Goal: Task Accomplishment & Management: Use online tool/utility

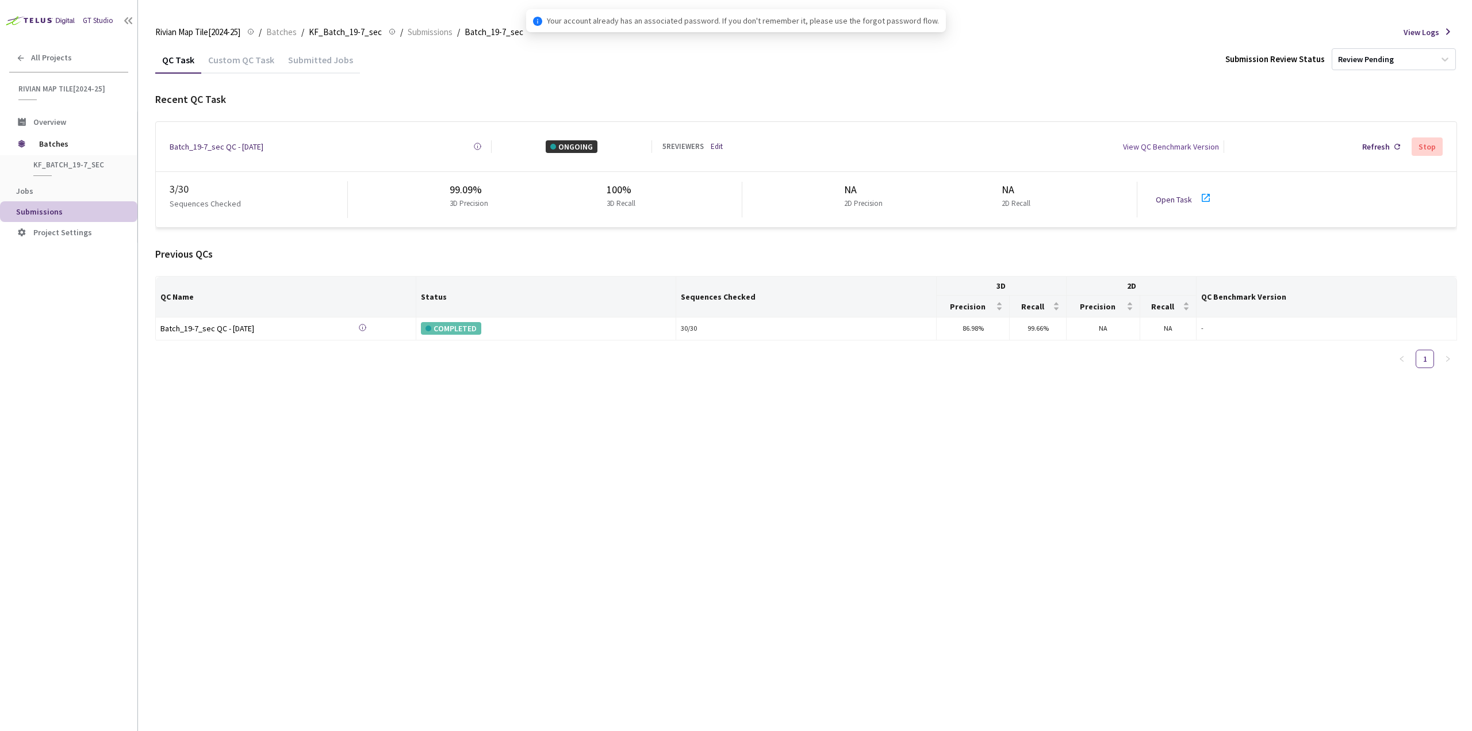
click at [1180, 197] on link "Open Task" at bounding box center [1174, 199] width 36 height 10
